Goal: Task Accomplishment & Management: Complete application form

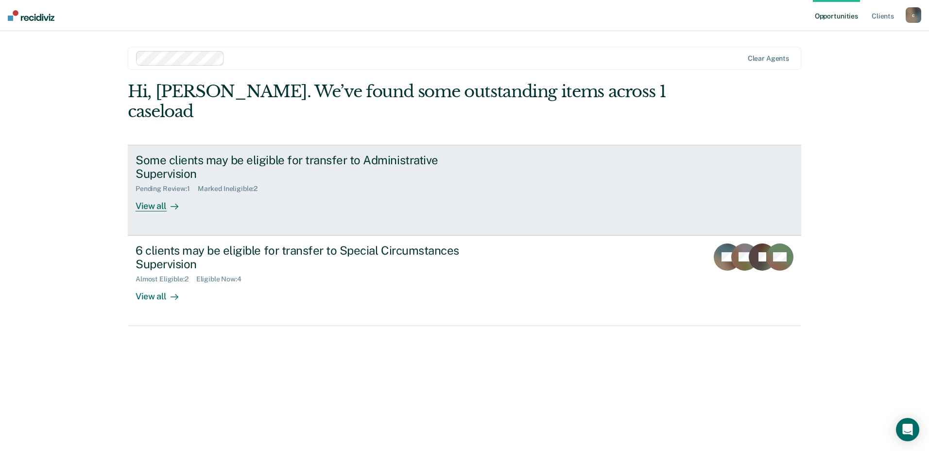
click at [215, 200] on div "Some clients may be eligible for transfer to Administrative Supervision Pending…" at bounding box center [318, 182] width 365 height 59
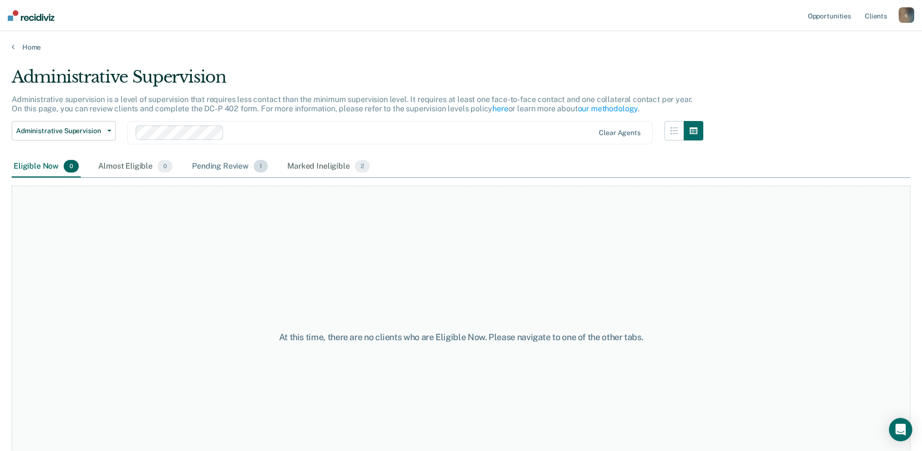
click at [225, 174] on div "Pending Review 1" at bounding box center [230, 166] width 80 height 21
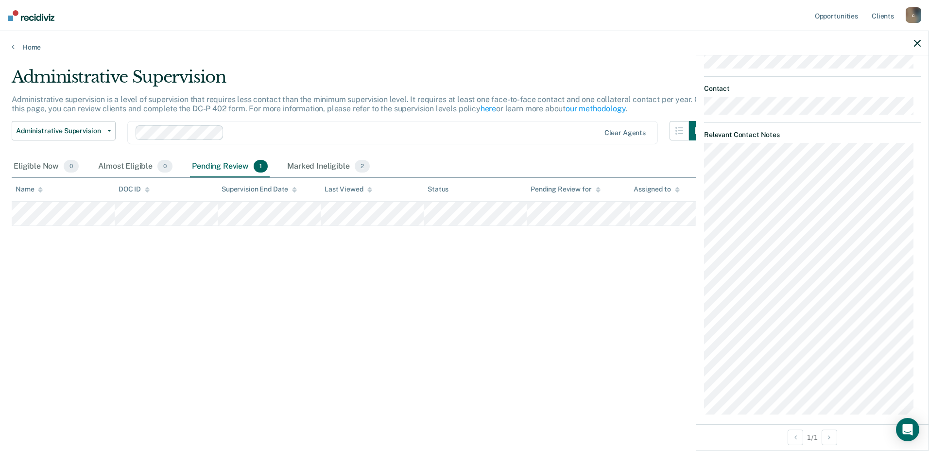
scroll to position [442, 0]
click at [550, 332] on div "Administrative Supervision Administrative supervision is a level of supervision…" at bounding box center [465, 222] width 906 height 311
click at [920, 44] on icon "button" at bounding box center [917, 43] width 7 height 7
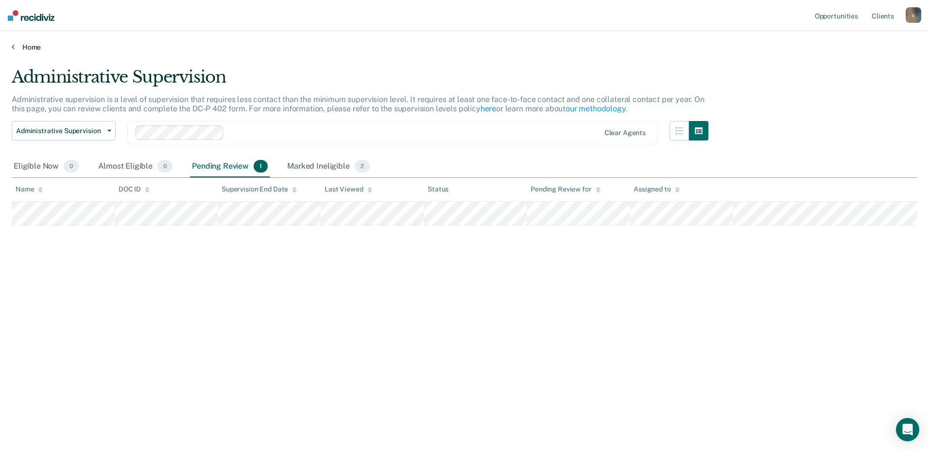
click at [33, 44] on link "Home" at bounding box center [465, 47] width 906 height 9
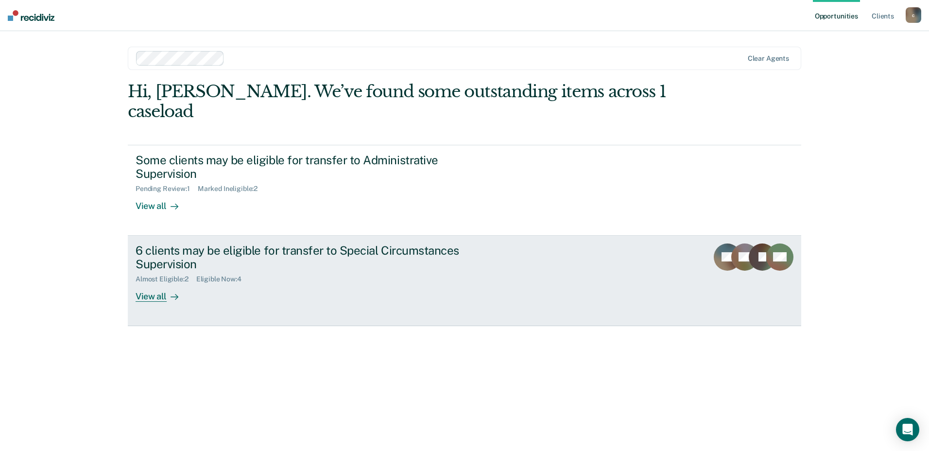
click at [264, 271] on div "6 clients may be eligible for transfer to Special Circumstances Supervision" at bounding box center [306, 258] width 341 height 28
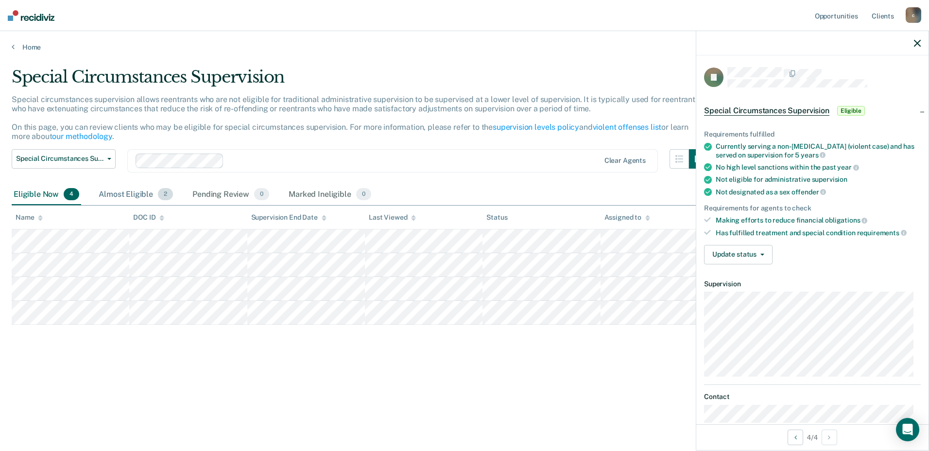
click at [134, 202] on div "Almost Eligible 2" at bounding box center [136, 194] width 78 height 21
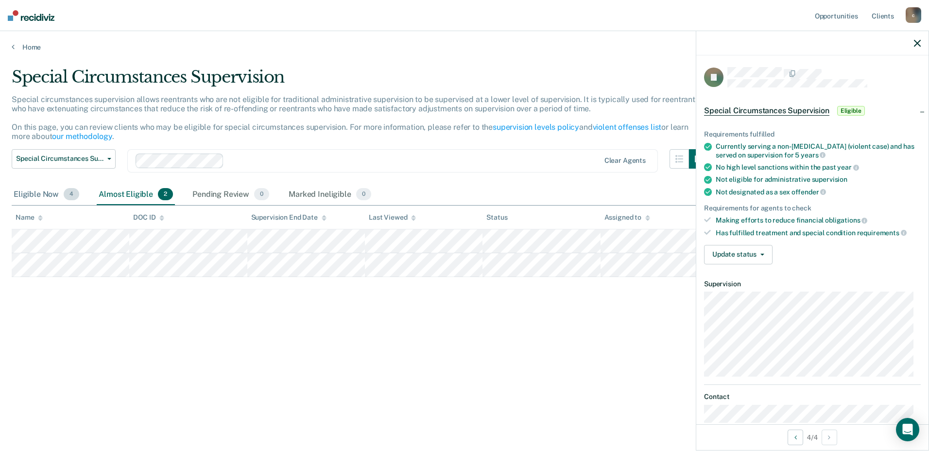
click at [38, 191] on div "Eligible Now 4" at bounding box center [47, 194] width 70 height 21
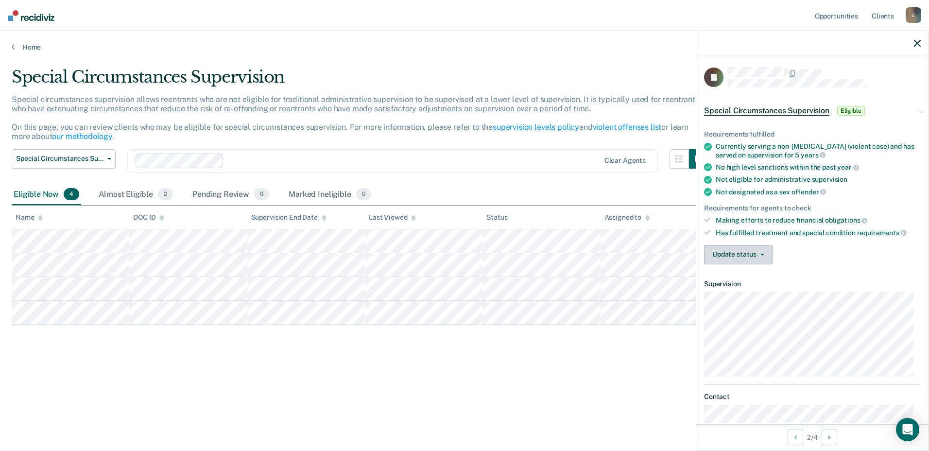
click at [759, 250] on button "Update status" at bounding box center [738, 254] width 69 height 19
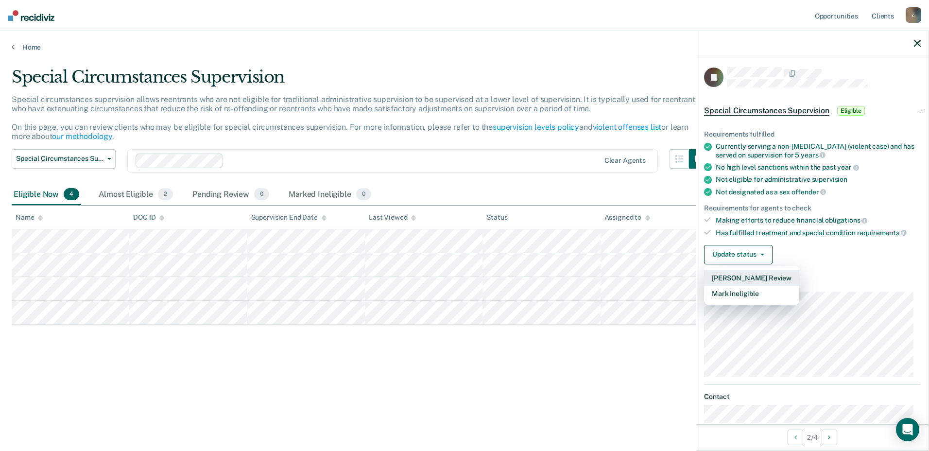
click at [747, 276] on button "[PERSON_NAME] Review" at bounding box center [751, 278] width 95 height 16
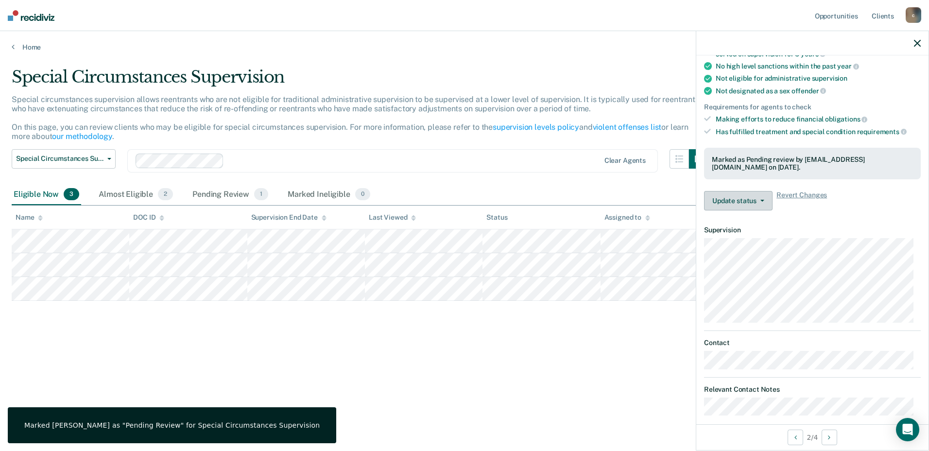
scroll to position [111, 0]
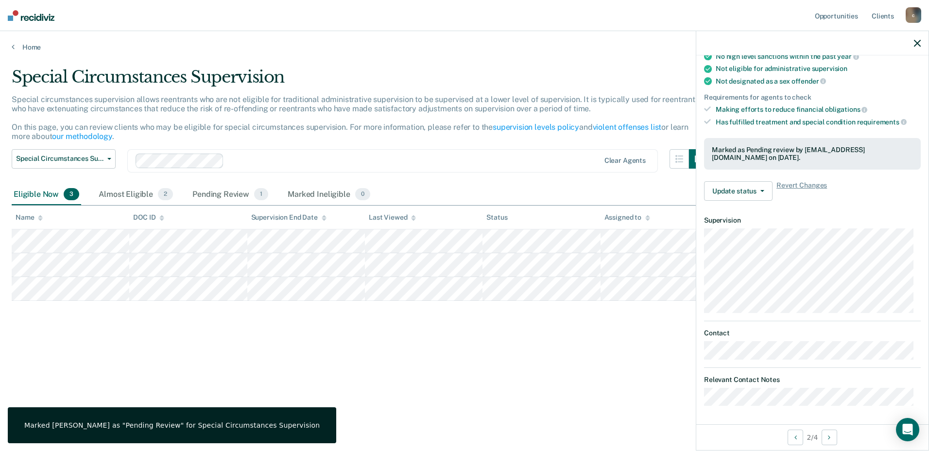
click at [436, 337] on div "Special Circumstances Supervision Special circumstances supervision allows reen…" at bounding box center [465, 222] width 906 height 311
click at [246, 193] on div "Pending Review 1" at bounding box center [231, 194] width 80 height 21
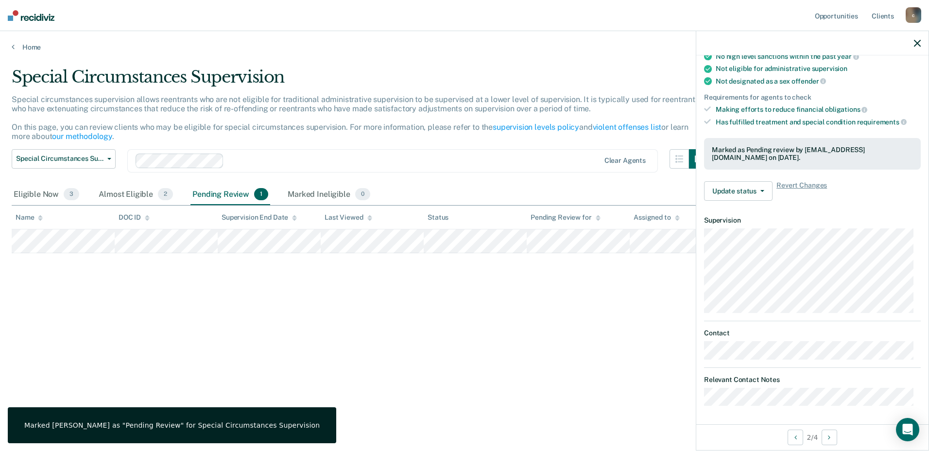
click at [918, 38] on div at bounding box center [813, 43] width 232 height 24
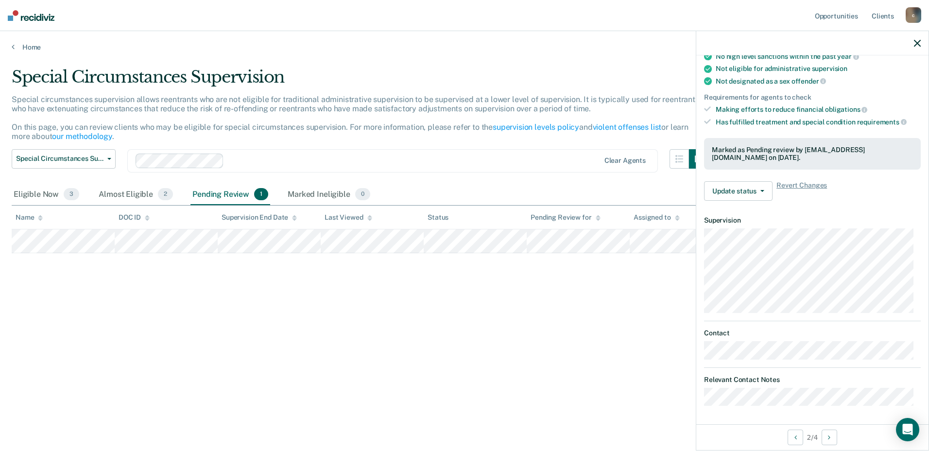
click at [923, 39] on div at bounding box center [813, 43] width 232 height 24
click at [920, 42] on icon "button" at bounding box center [917, 43] width 7 height 7
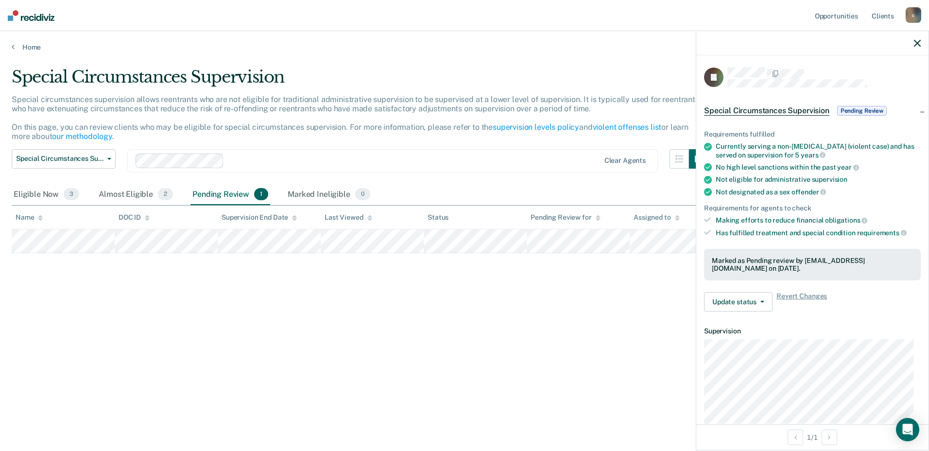
click at [866, 109] on span "Pending Review" at bounding box center [863, 111] width 50 height 10
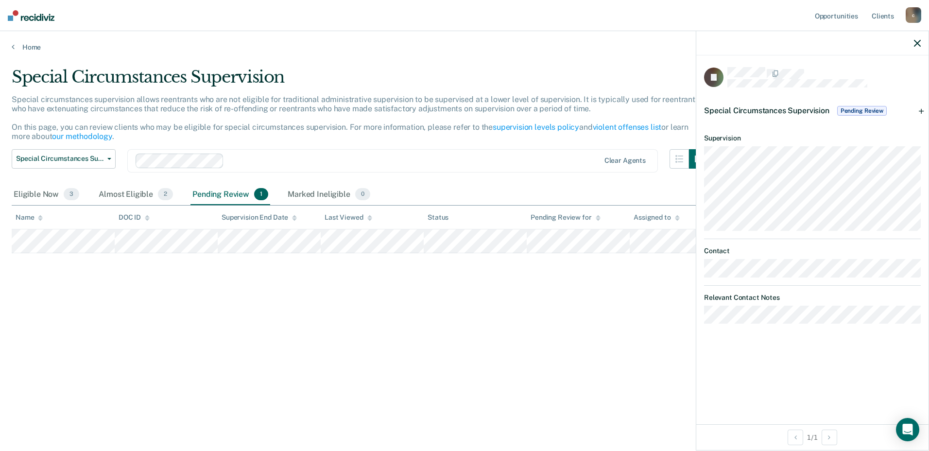
click at [865, 111] on span "Pending Review" at bounding box center [863, 111] width 50 height 10
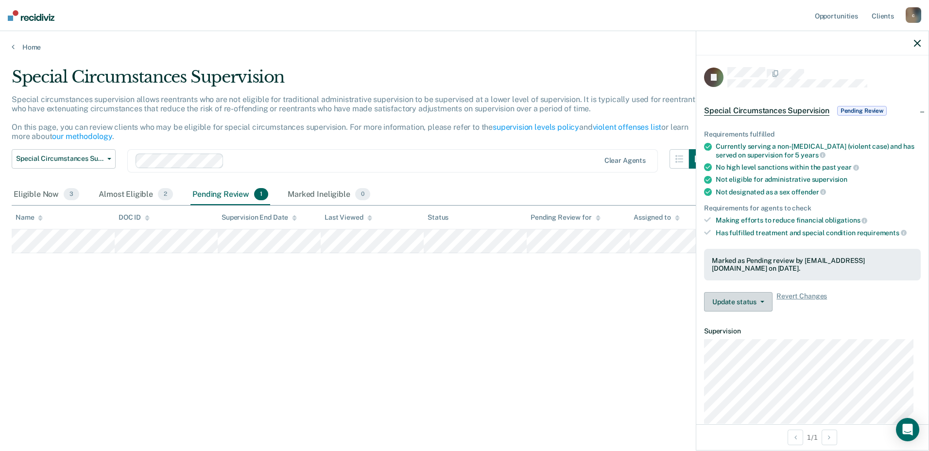
click at [758, 307] on button "Update status" at bounding box center [738, 301] width 69 height 19
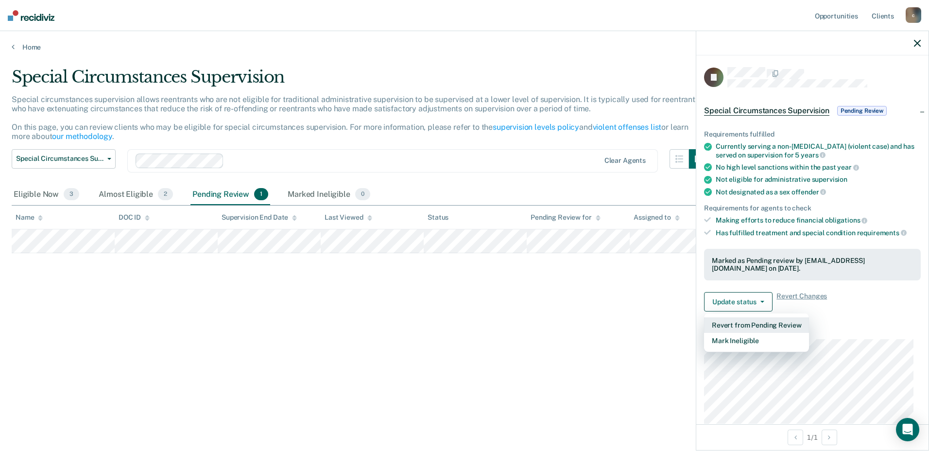
click at [757, 326] on button "Revert from Pending Review" at bounding box center [756, 325] width 105 height 16
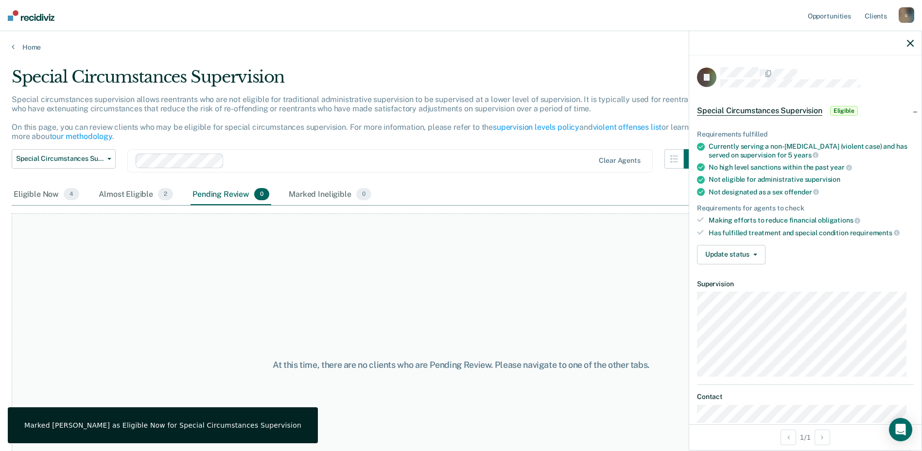
click at [643, 307] on div "At this time, there are no clients who are Pending Review. Please navigate to o…" at bounding box center [461, 364] width 899 height 303
click at [51, 191] on div "Eligible Now 4" at bounding box center [47, 194] width 70 height 21
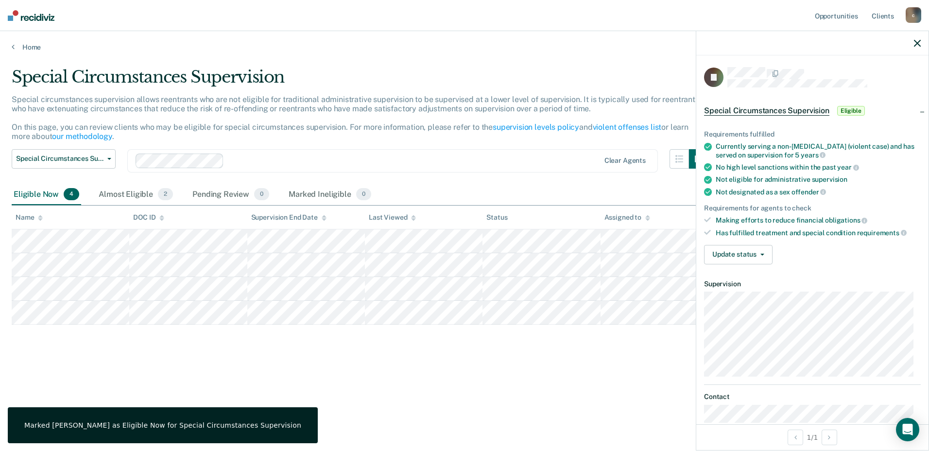
click at [916, 45] on icon "button" at bounding box center [917, 43] width 7 height 7
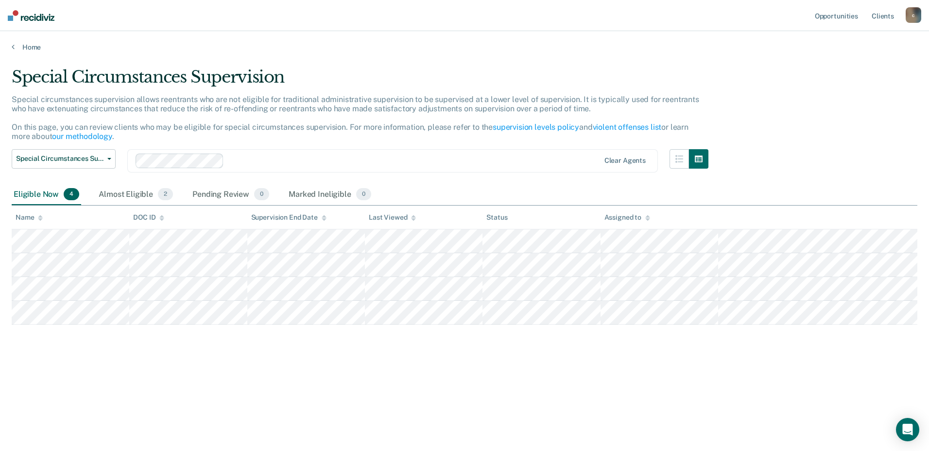
click at [25, 42] on div "Home" at bounding box center [464, 41] width 929 height 20
click at [24, 44] on link "Home" at bounding box center [465, 47] width 906 height 9
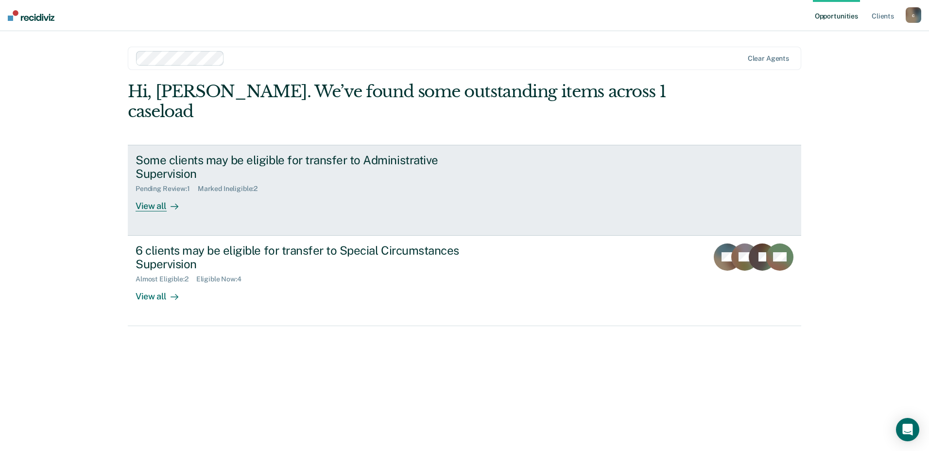
click at [338, 207] on div "Some clients may be eligible for transfer to Administrative Supervision Pending…" at bounding box center [318, 182] width 365 height 59
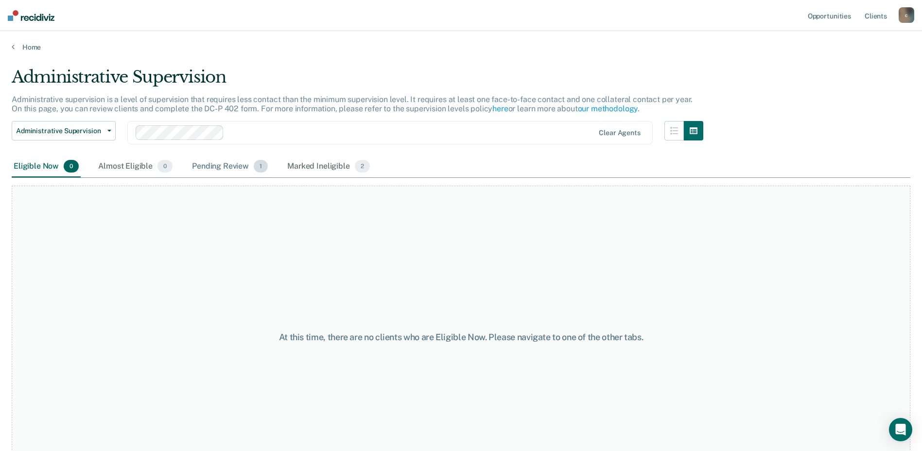
click at [219, 164] on div "Pending Review 1" at bounding box center [230, 166] width 80 height 21
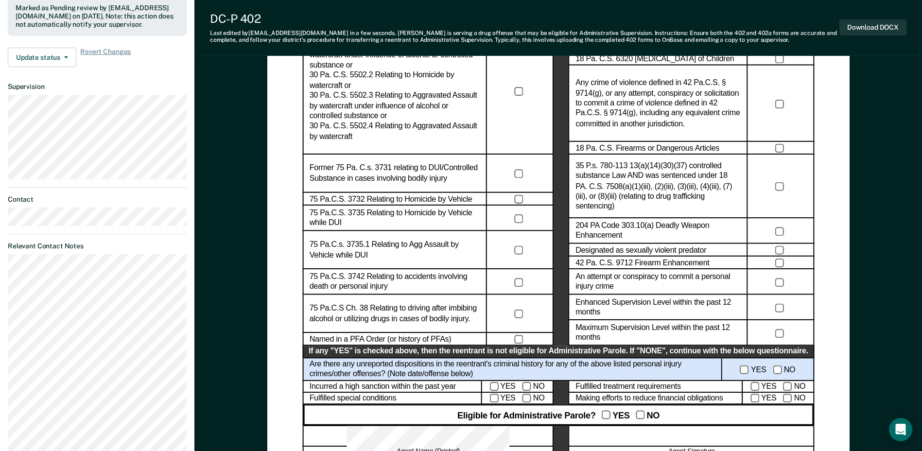
scroll to position [340, 0]
